Goal: Task Accomplishment & Management: Manage account settings

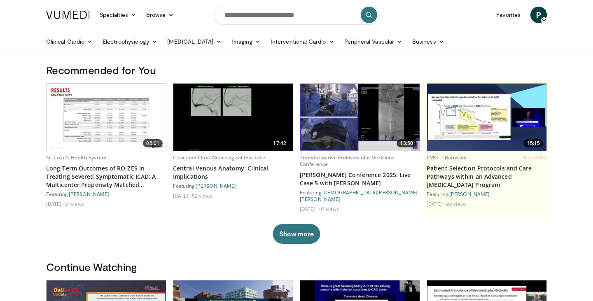
scroll to position [2, 0]
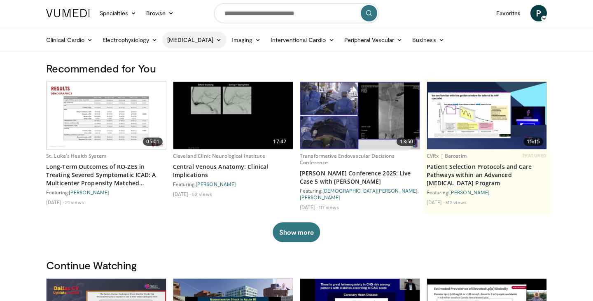
click at [216, 40] on icon at bounding box center [219, 40] width 6 height 6
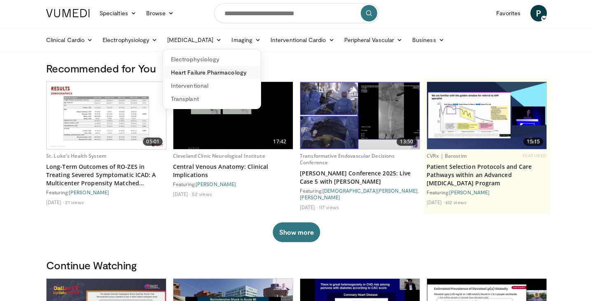
click at [199, 69] on link "Heart Failure Pharmacology" at bounding box center [212, 72] width 98 height 13
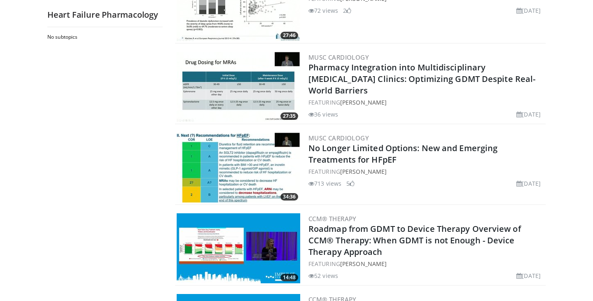
scroll to position [451, 0]
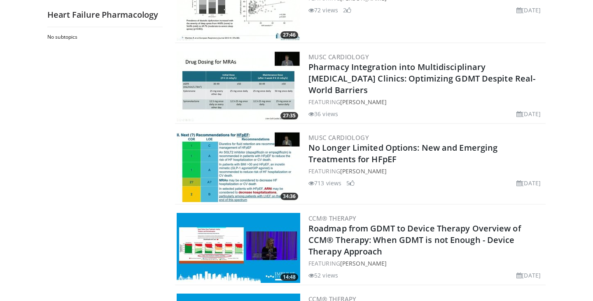
click at [218, 158] on img at bounding box center [239, 167] width 124 height 70
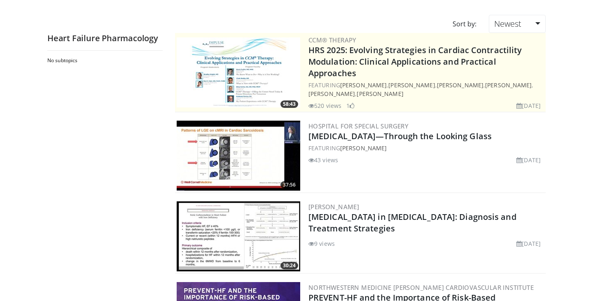
scroll to position [0, 0]
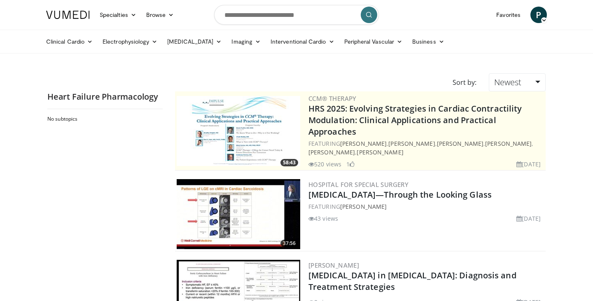
click at [75, 25] on link at bounding box center [68, 14] width 54 height 23
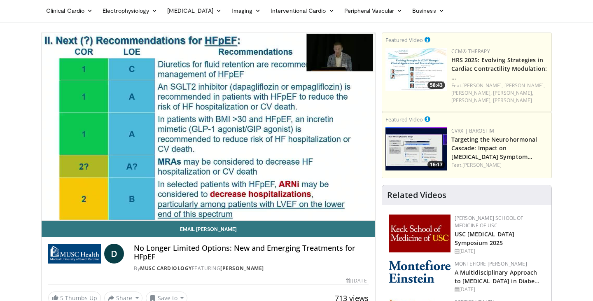
scroll to position [30, 0]
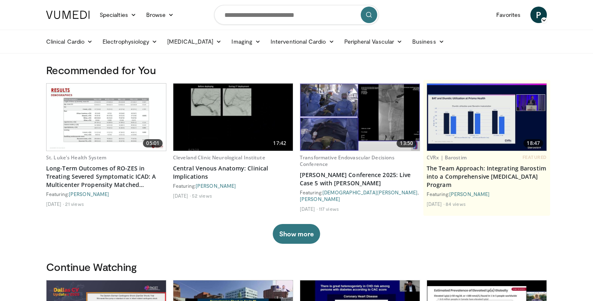
click at [541, 19] on span "P" at bounding box center [539, 15] width 16 height 16
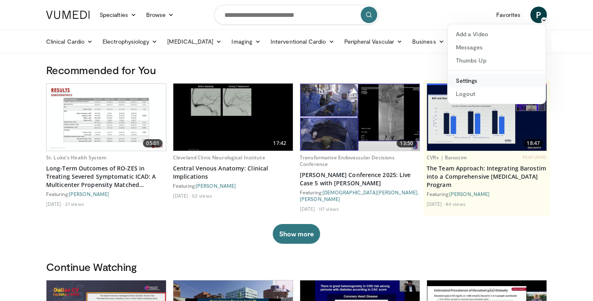
click at [510, 79] on link "Settings" at bounding box center [497, 80] width 98 height 13
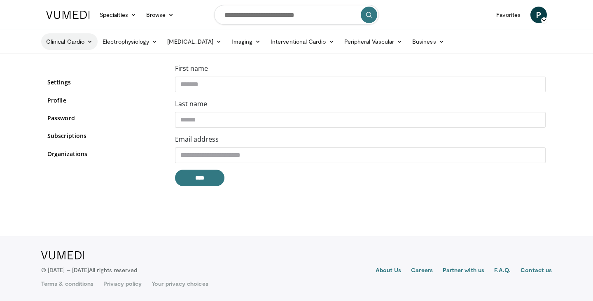
click at [93, 44] on link "Clinical Cardio" at bounding box center [69, 41] width 56 height 16
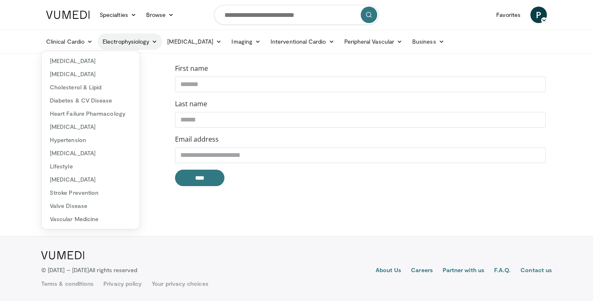
click at [133, 44] on link "Electrophysiology" at bounding box center [130, 41] width 65 height 16
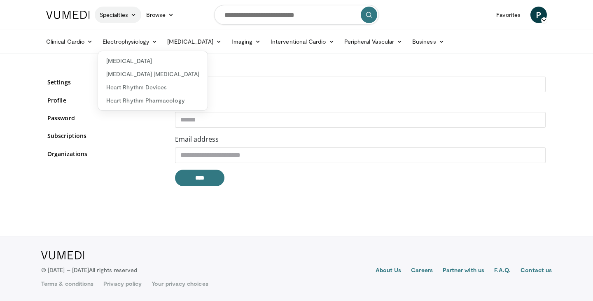
click at [130, 20] on link "Specialties" at bounding box center [118, 15] width 47 height 16
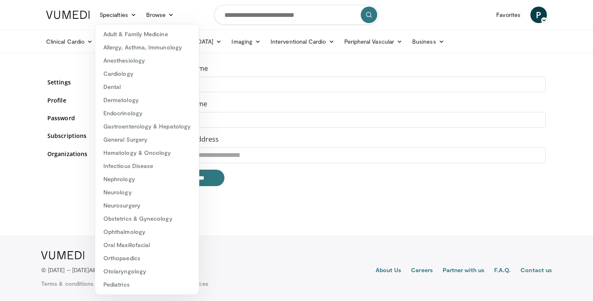
click at [3, 91] on body "Specialties Adult & Family Medicine Allergy, Asthma, Immunology Anesthesiology …" at bounding box center [296, 150] width 593 height 301
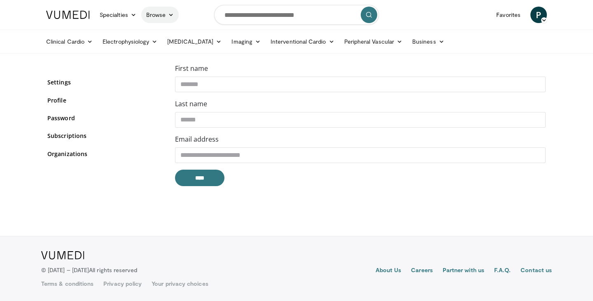
click at [168, 19] on link "Browse" at bounding box center [160, 15] width 38 height 16
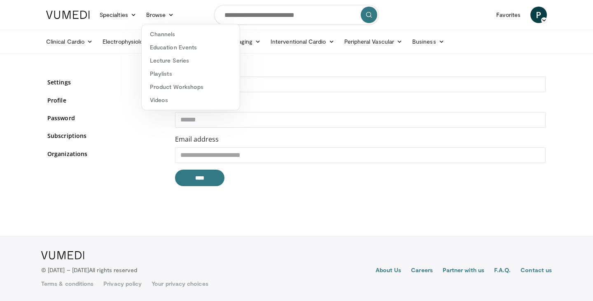
click at [34, 68] on body "Specialties Adult & Family Medicine Allergy, Asthma, Immunology Anesthesiology …" at bounding box center [296, 150] width 593 height 301
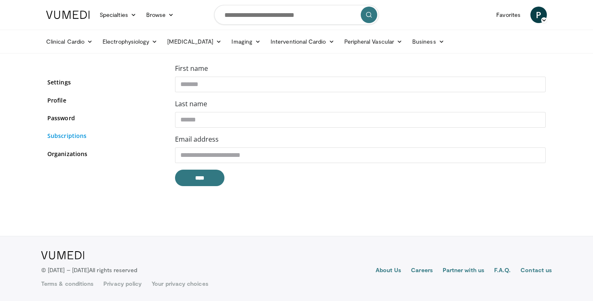
click at [69, 135] on link "Subscriptions" at bounding box center [104, 135] width 115 height 9
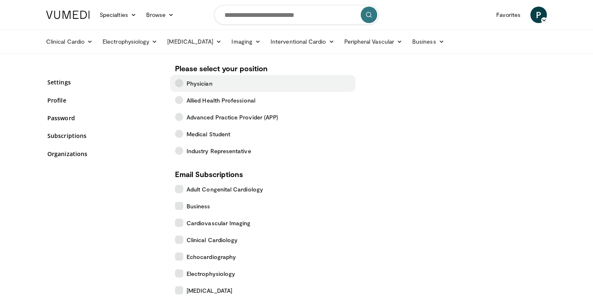
click at [179, 83] on icon at bounding box center [179, 83] width 8 height 8
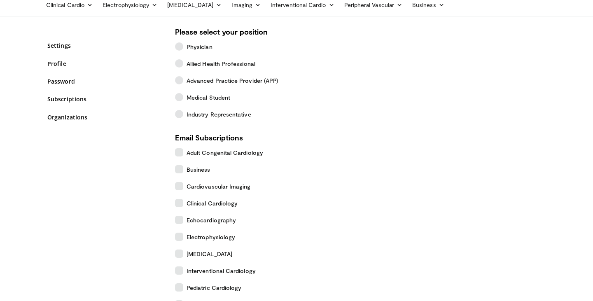
scroll to position [36, 0]
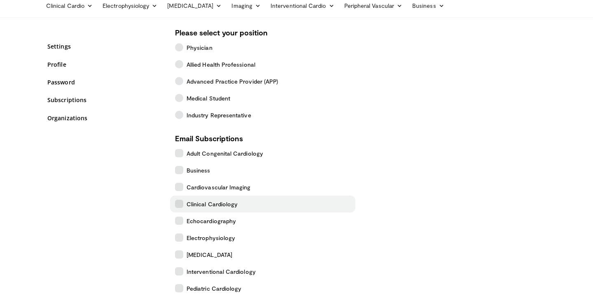
click at [178, 204] on icon at bounding box center [179, 204] width 8 height 8
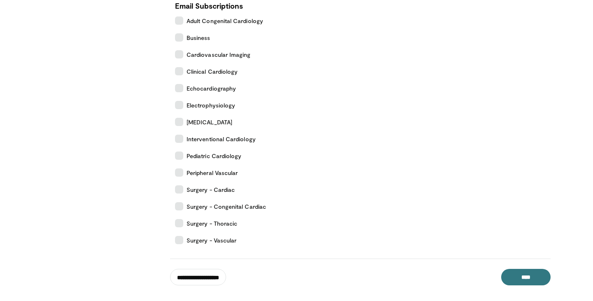
scroll to position [166, 0]
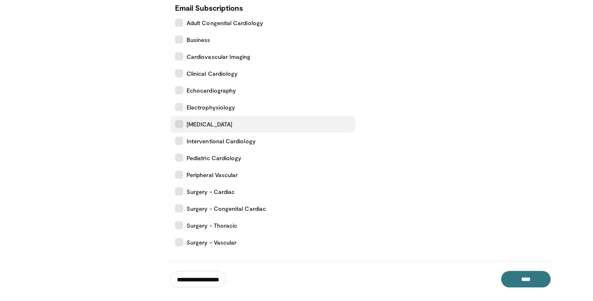
click at [183, 127] on label "[MEDICAL_DATA]" at bounding box center [262, 124] width 185 height 17
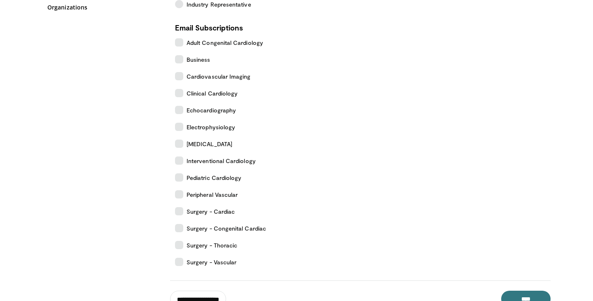
scroll to position [146, 0]
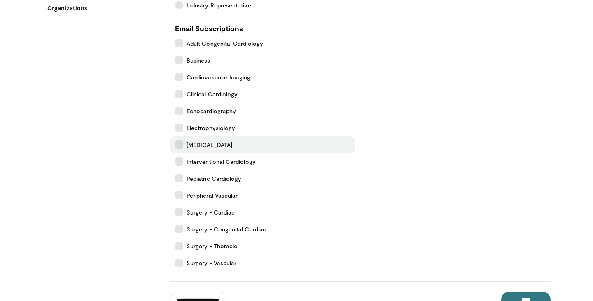
click at [185, 145] on label "[MEDICAL_DATA]" at bounding box center [262, 144] width 185 height 17
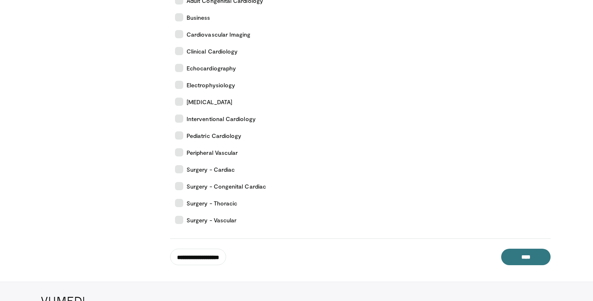
scroll to position [189, 0]
click at [515, 255] on input "****" at bounding box center [525, 256] width 49 height 16
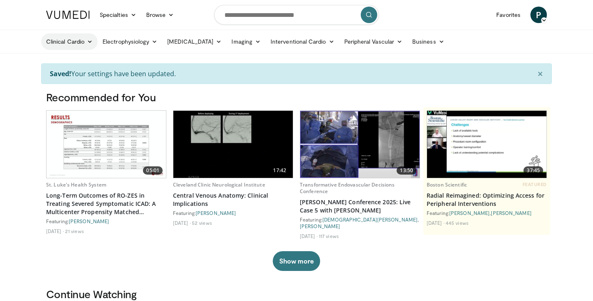
click at [87, 39] on link "Clinical Cardio" at bounding box center [69, 41] width 56 height 16
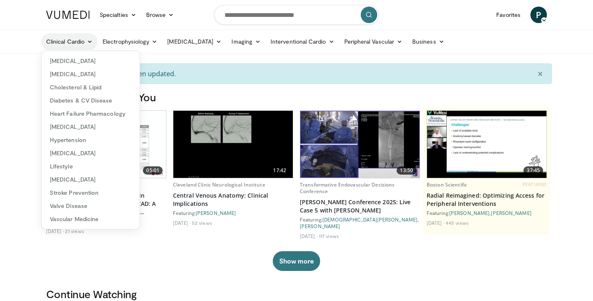
click at [67, 46] on link "Clinical Cardio" at bounding box center [69, 41] width 56 height 16
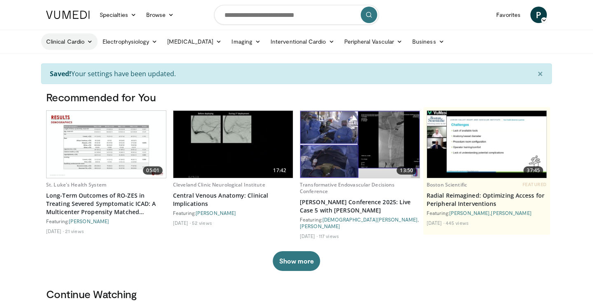
click at [67, 46] on link "Clinical Cardio" at bounding box center [69, 41] width 56 height 16
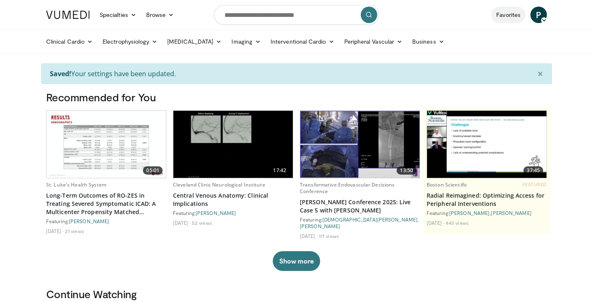
click at [504, 17] on link "Favorites" at bounding box center [508, 15] width 34 height 16
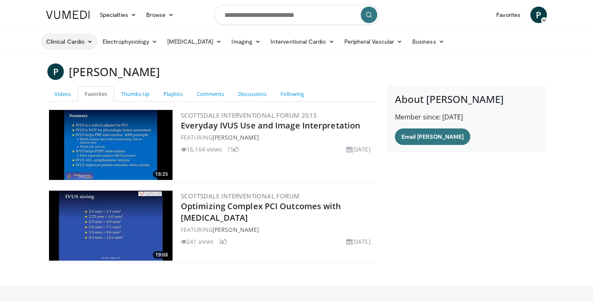
click at [87, 40] on icon at bounding box center [90, 42] width 6 height 6
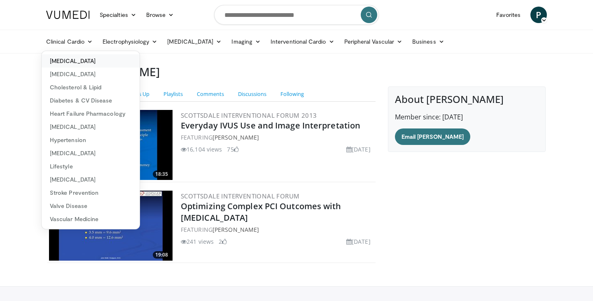
click at [80, 63] on link "[MEDICAL_DATA]" at bounding box center [91, 60] width 98 height 13
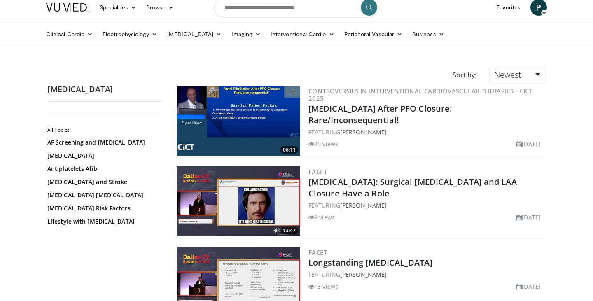
scroll to position [10, 0]
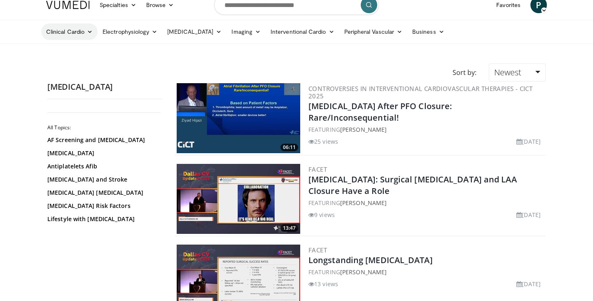
click at [70, 38] on link "Clinical Cardio" at bounding box center [69, 31] width 56 height 16
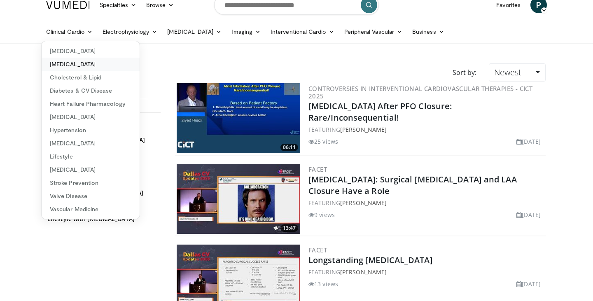
click at [74, 67] on link "[MEDICAL_DATA]" at bounding box center [91, 64] width 98 height 13
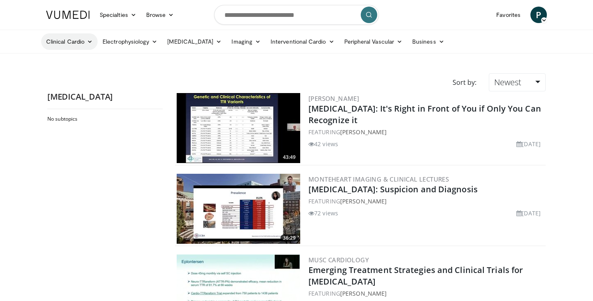
click at [72, 48] on link "Clinical Cardio" at bounding box center [69, 41] width 56 height 16
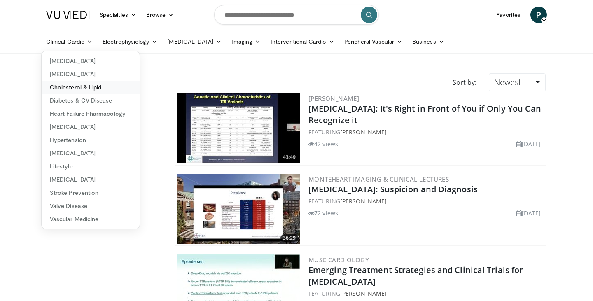
click at [68, 87] on link "Cholesterol & Lipid" at bounding box center [91, 87] width 98 height 13
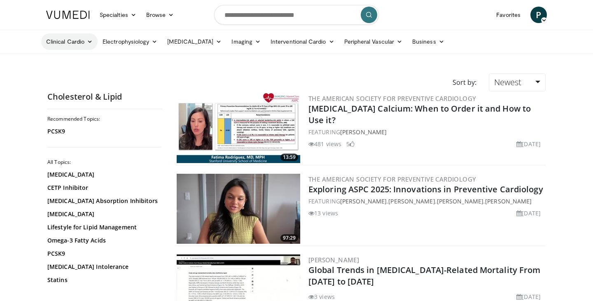
click at [67, 38] on link "Clinical Cardio" at bounding box center [69, 41] width 56 height 16
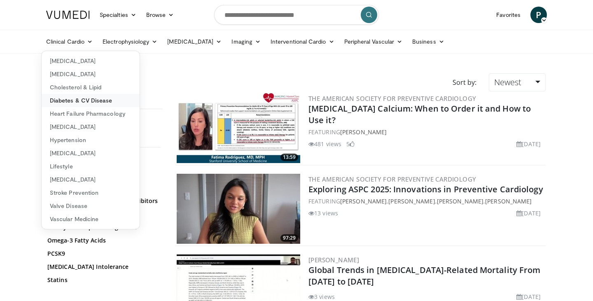
click at [62, 99] on link "Diabetes & CV Disease" at bounding box center [91, 100] width 98 height 13
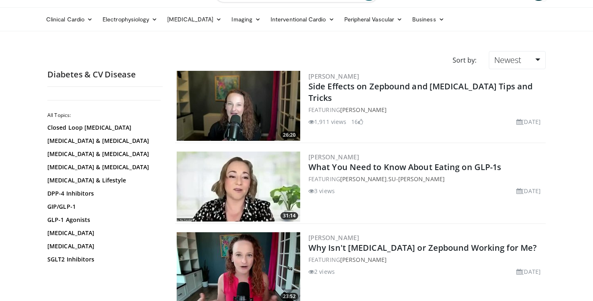
scroll to position [23, 0]
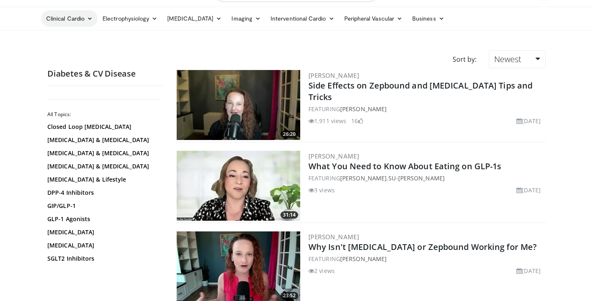
click at [79, 21] on link "Clinical Cardio" at bounding box center [69, 18] width 56 height 16
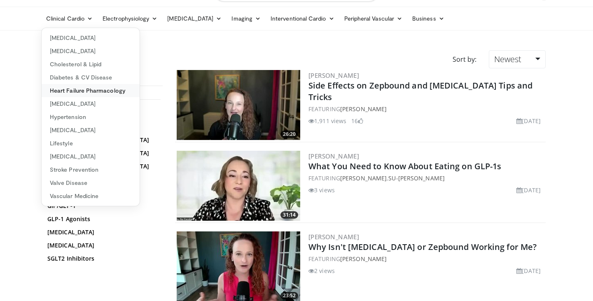
click at [79, 88] on link "Heart Failure Pharmacology" at bounding box center [91, 90] width 98 height 13
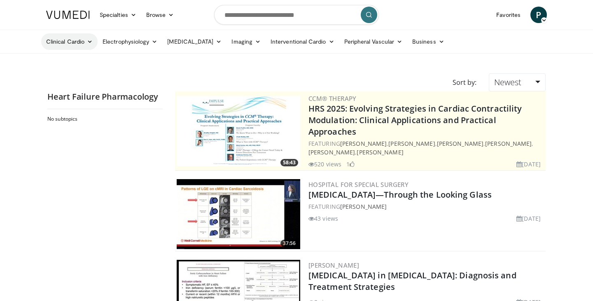
click at [73, 41] on link "Clinical Cardio" at bounding box center [69, 41] width 56 height 16
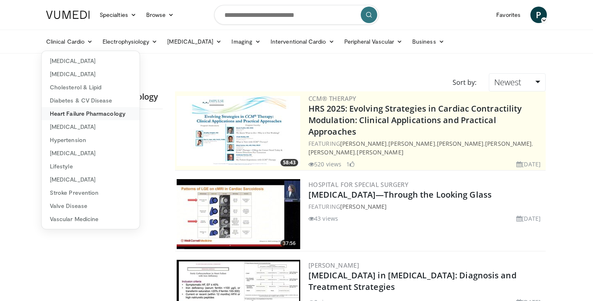
click at [76, 115] on link "Heart Failure Pharmacology" at bounding box center [91, 113] width 98 height 13
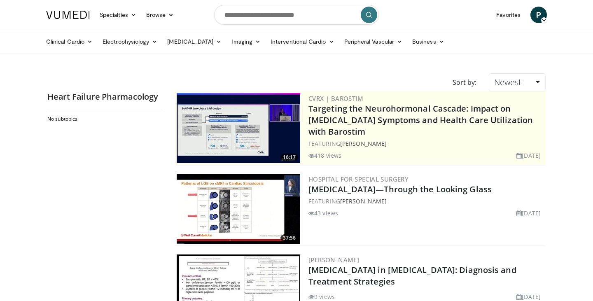
click at [59, 15] on img at bounding box center [68, 15] width 44 height 8
